Goal: Navigation & Orientation: Find specific page/section

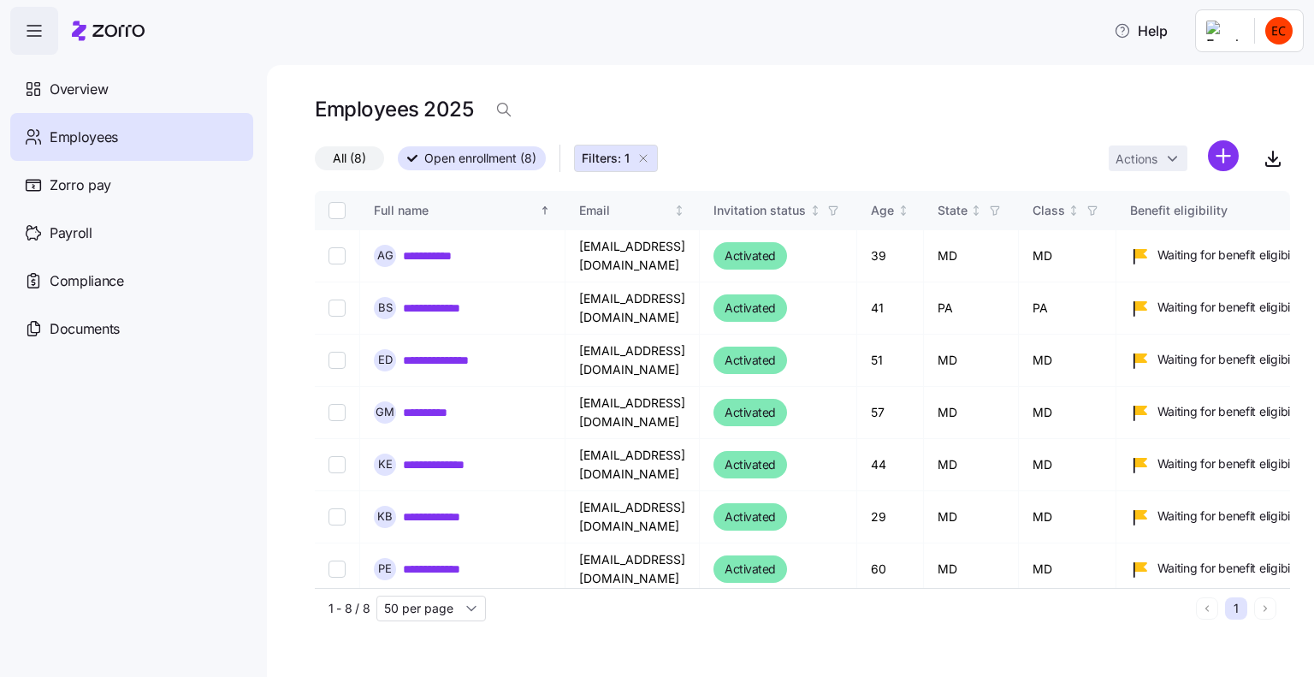
scroll to position [55, 0]
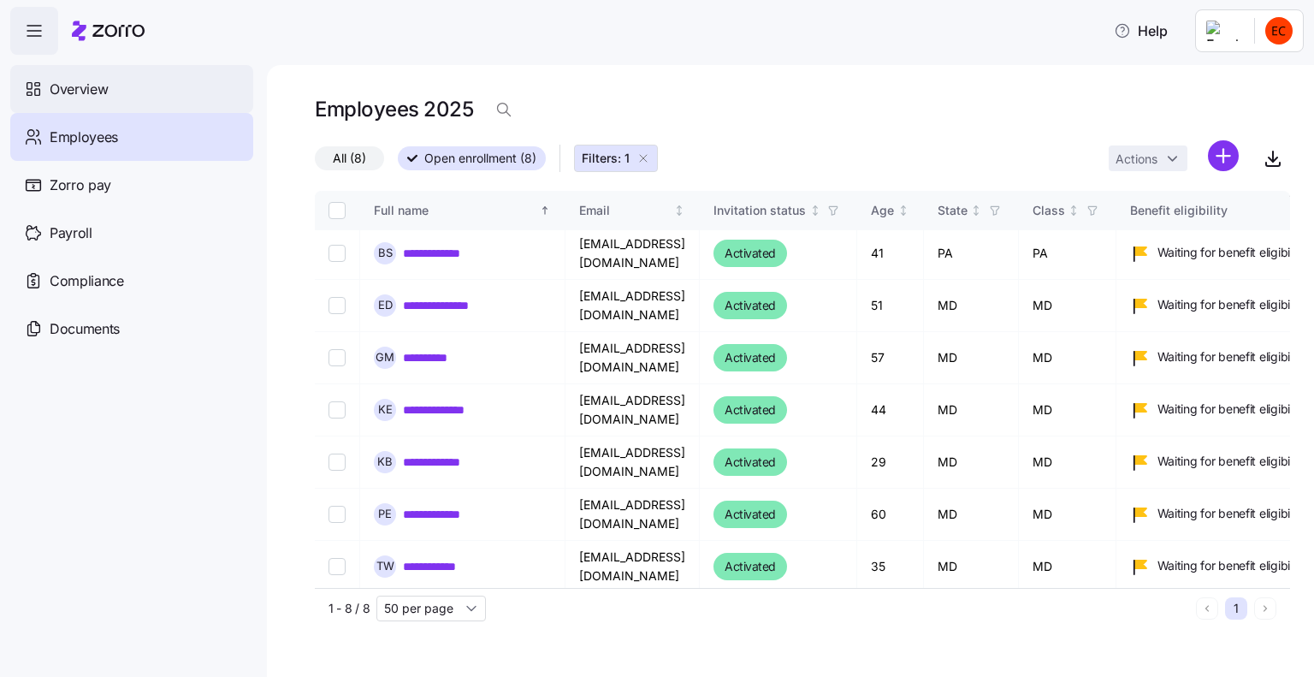
click at [105, 96] on span "Overview" at bounding box center [79, 89] width 58 height 21
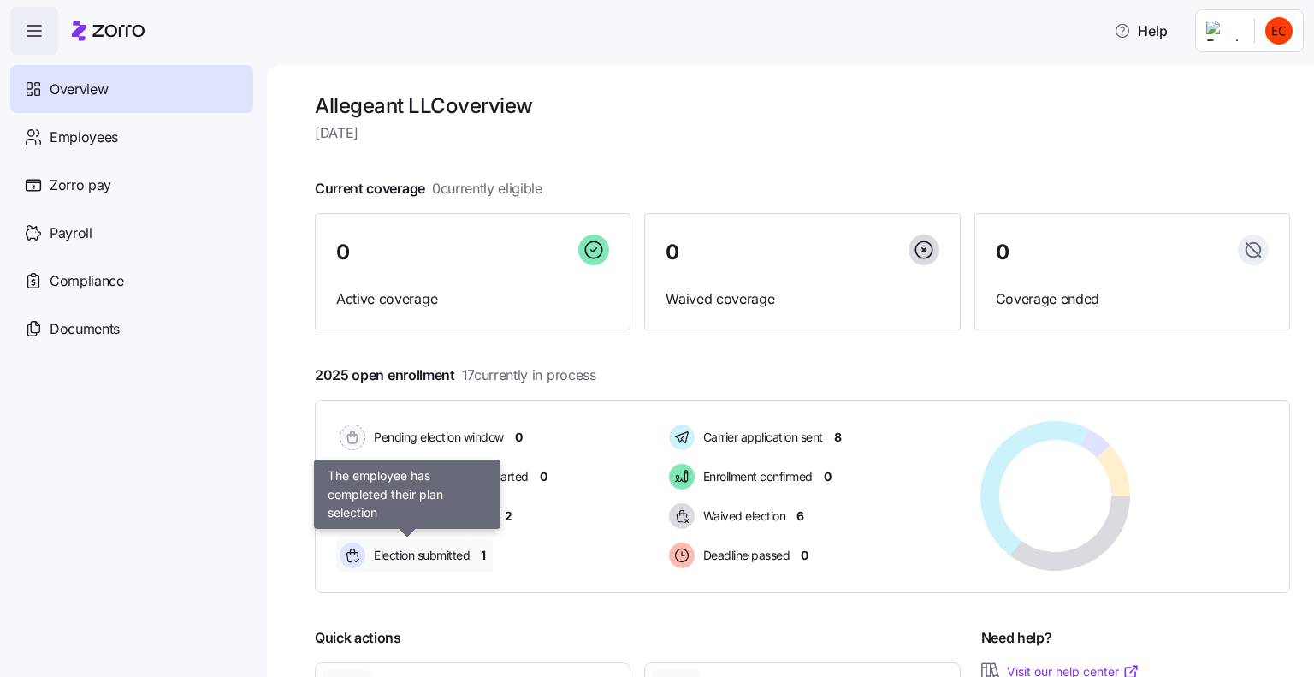
click at [418, 553] on span "Election submitted" at bounding box center [419, 555] width 101 height 17
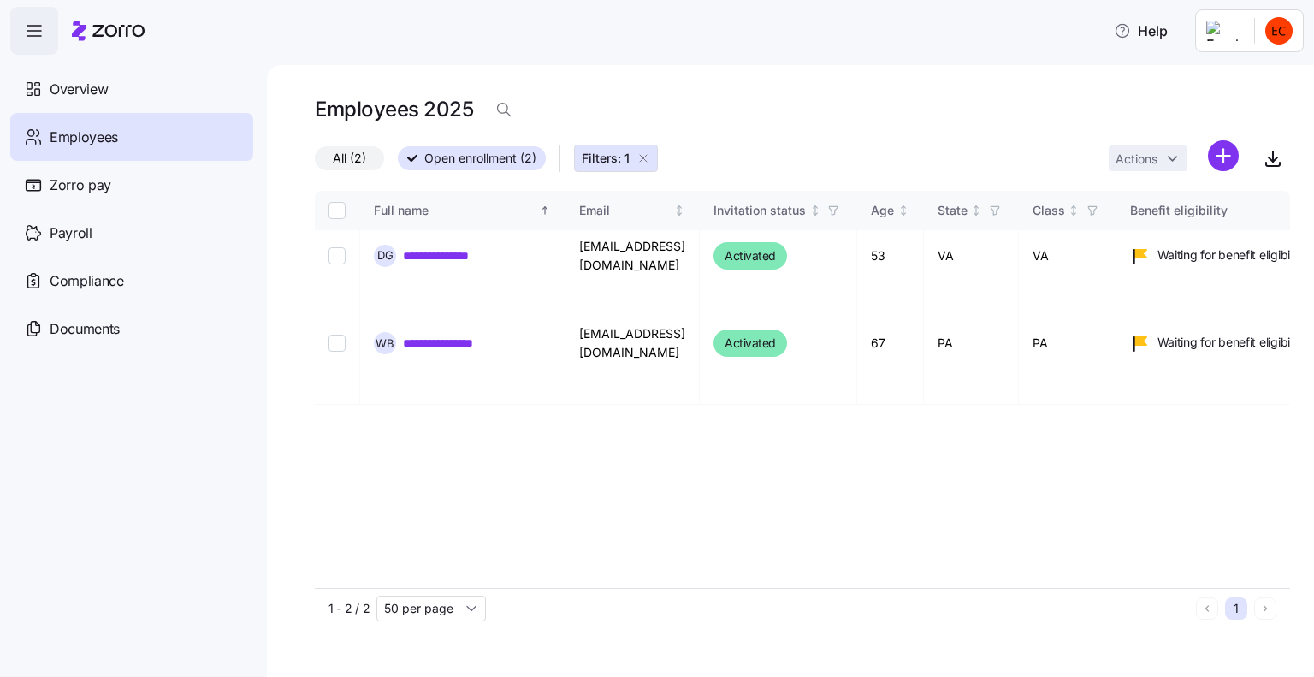
click at [647, 156] on icon "button" at bounding box center [643, 158] width 14 height 14
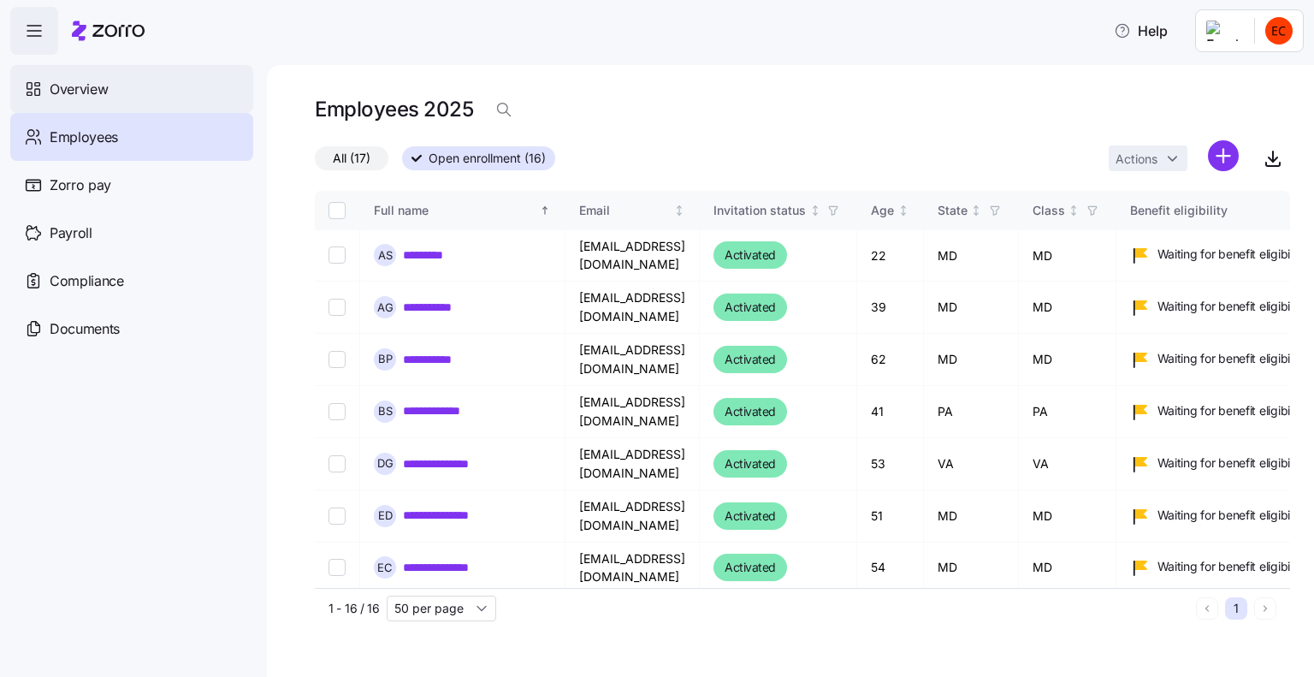
click at [96, 86] on span "Overview" at bounding box center [79, 89] width 58 height 21
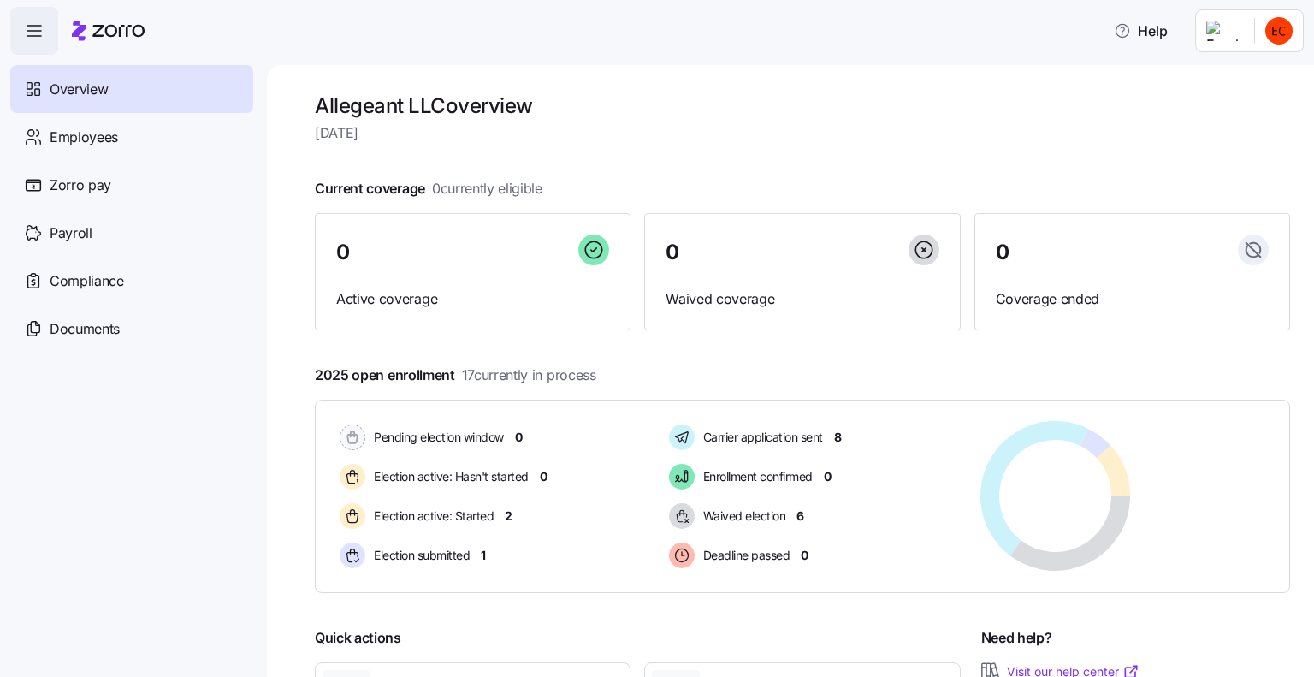
click at [1275, 33] on html "Help Overview Employees Zorro pay Payroll Compliance Documents Allegeant LLC ov…" at bounding box center [657, 333] width 1314 height 666
click at [1241, 180] on div "Log out" at bounding box center [1210, 173] width 67 height 19
